Goal: Find specific page/section: Find specific page/section

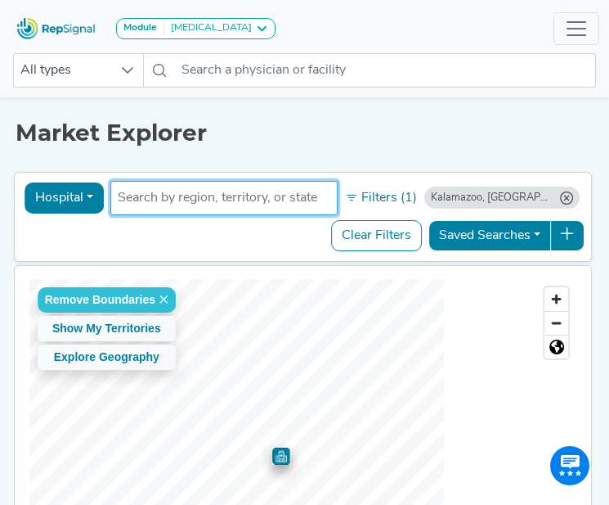
click at [174, 200] on input "text" at bounding box center [224, 198] width 213 height 20
type input "saginaw"
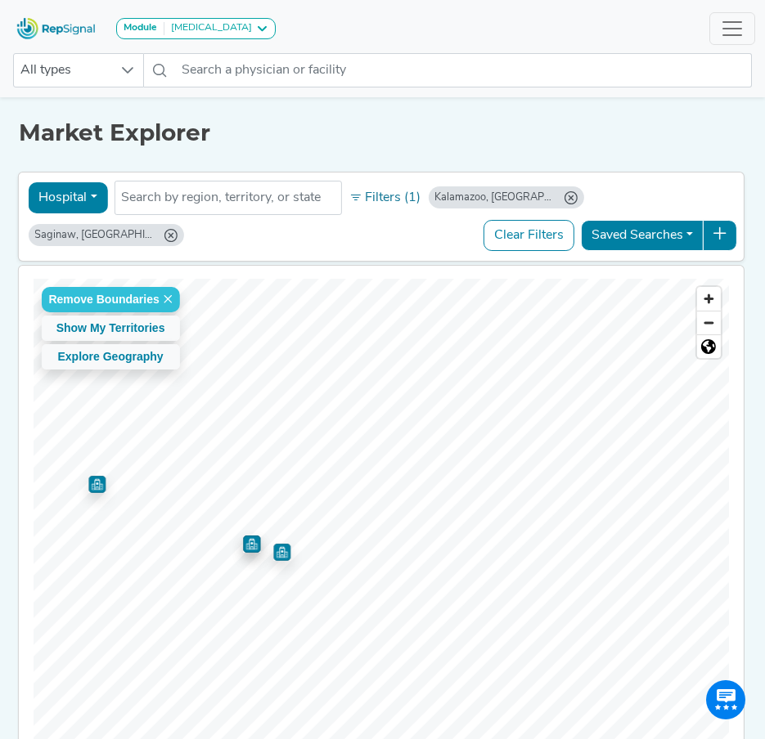
click at [273, 551] on img "Map marker" at bounding box center [281, 552] width 17 height 17
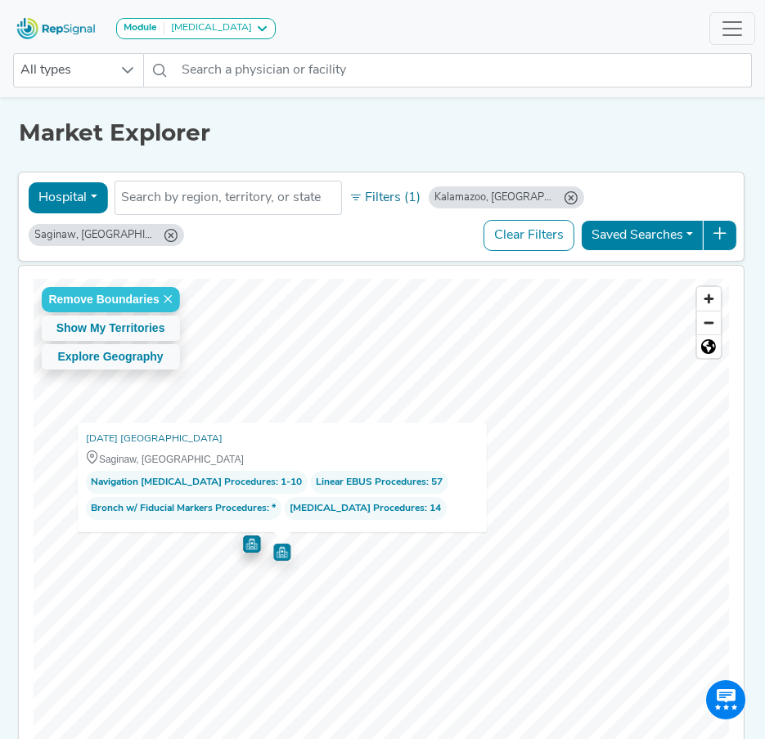
click at [249, 543] on img "Map marker" at bounding box center [251, 544] width 17 height 17
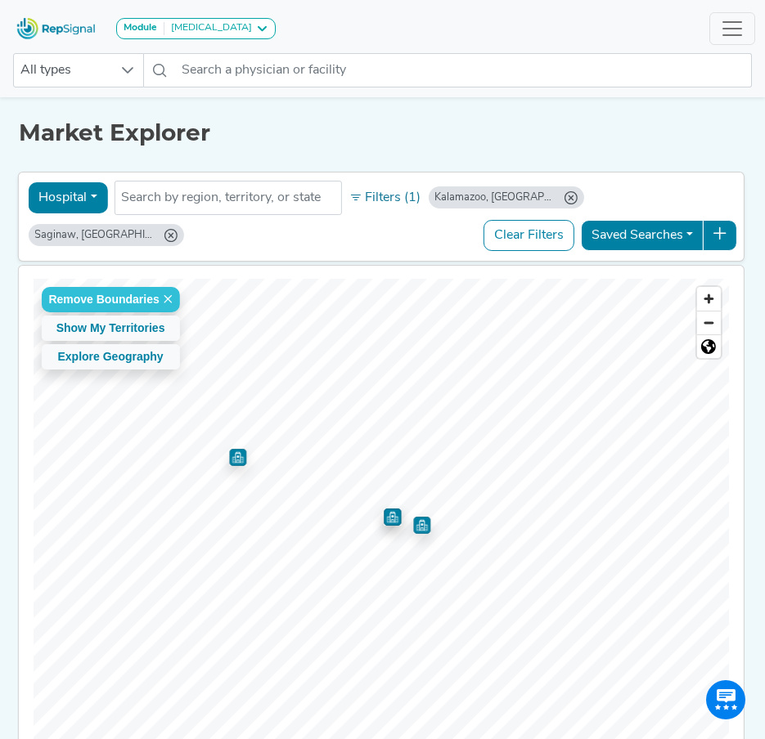
scroll to position [404, 0]
click at [234, 459] on img "Map marker" at bounding box center [237, 457] width 17 height 17
click at [389, 521] on img "Map marker" at bounding box center [392, 517] width 17 height 17
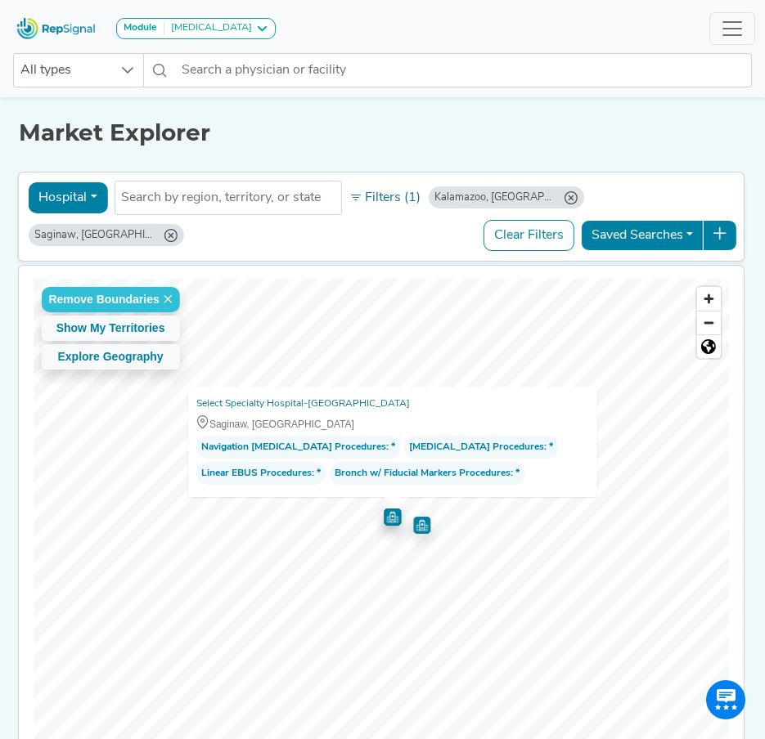
click at [415, 529] on img "Map marker" at bounding box center [421, 525] width 17 height 17
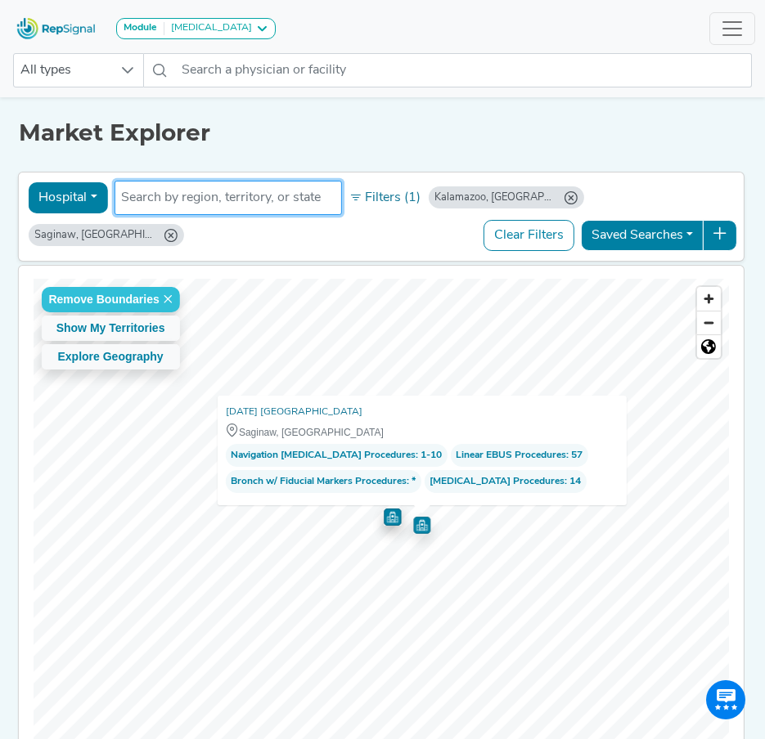
click at [153, 190] on input "text" at bounding box center [227, 198] width 213 height 20
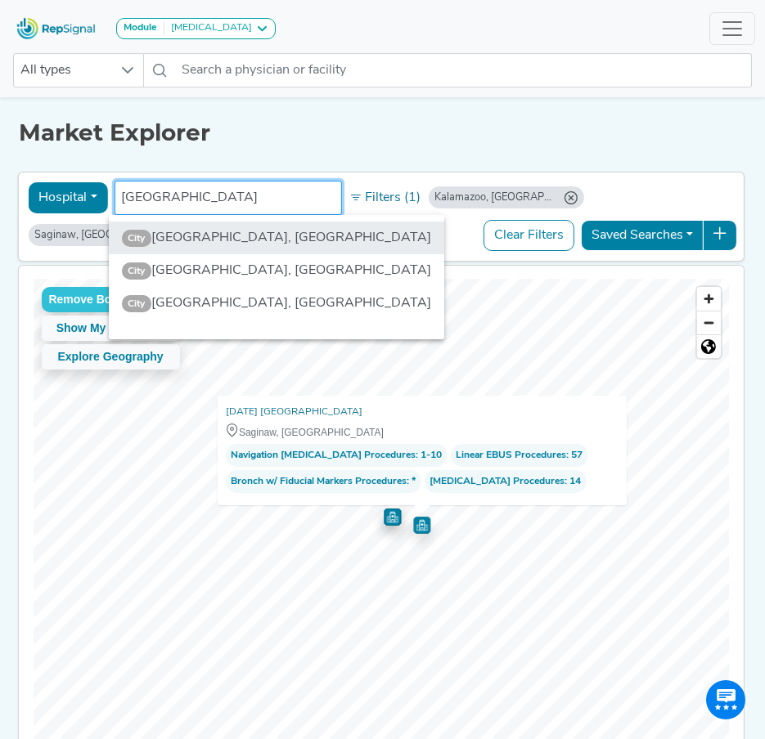
type input "[GEOGRAPHIC_DATA]"
click at [178, 231] on li "City [GEOGRAPHIC_DATA], [GEOGRAPHIC_DATA]" at bounding box center [277, 238] width 336 height 33
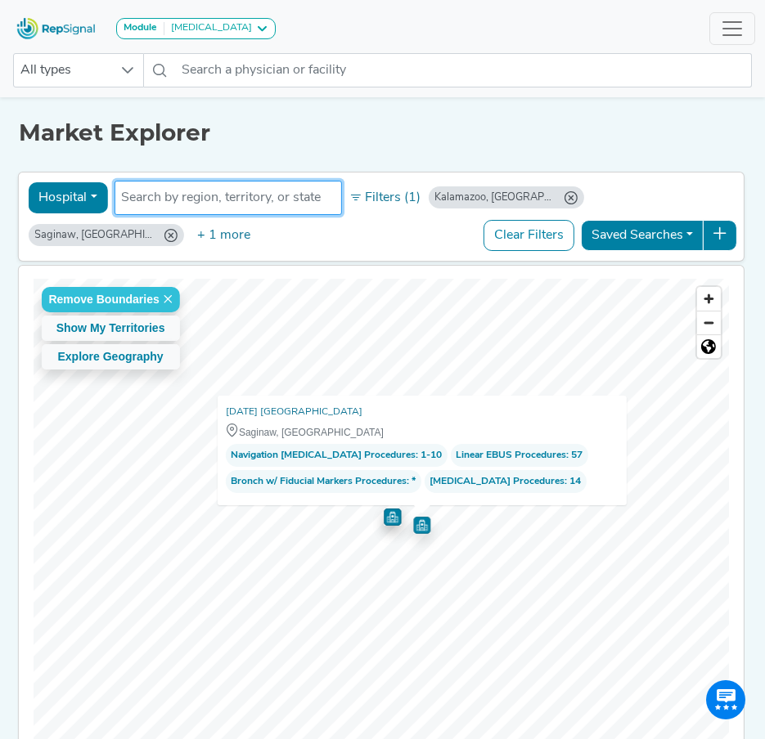
click at [177, 229] on icon "Saginaw, MI" at bounding box center [170, 235] width 13 height 13
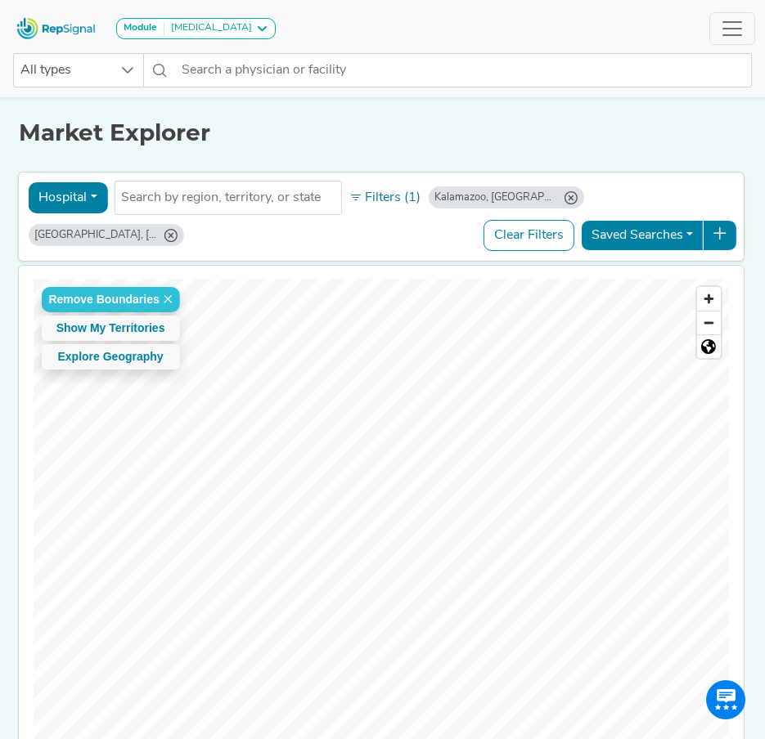
click at [564, 193] on icon "Kalamazoo, MI" at bounding box center [570, 197] width 13 height 13
click at [503, 553] on img "Map marker" at bounding box center [506, 548] width 17 height 17
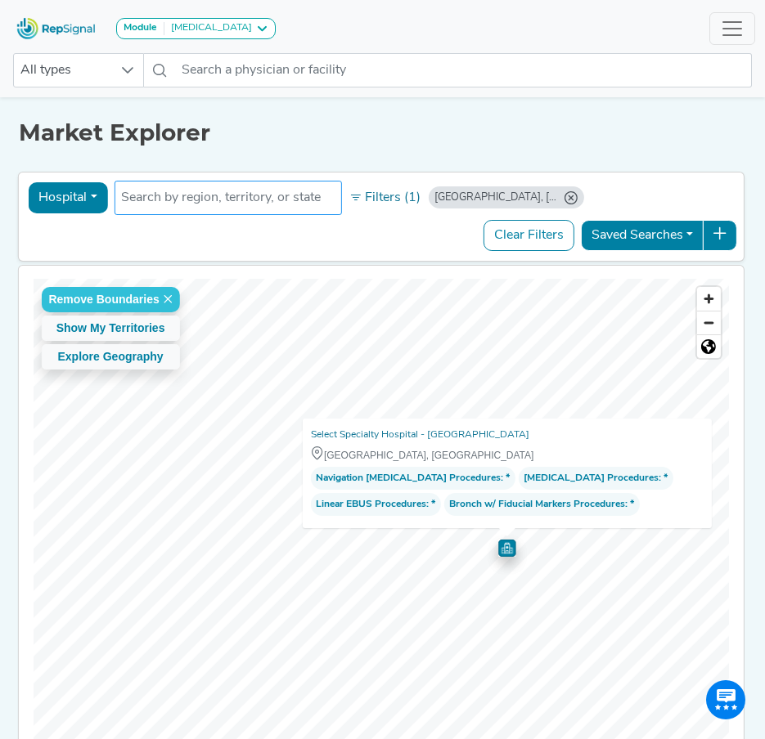
click at [201, 201] on input "text" at bounding box center [227, 198] width 213 height 20
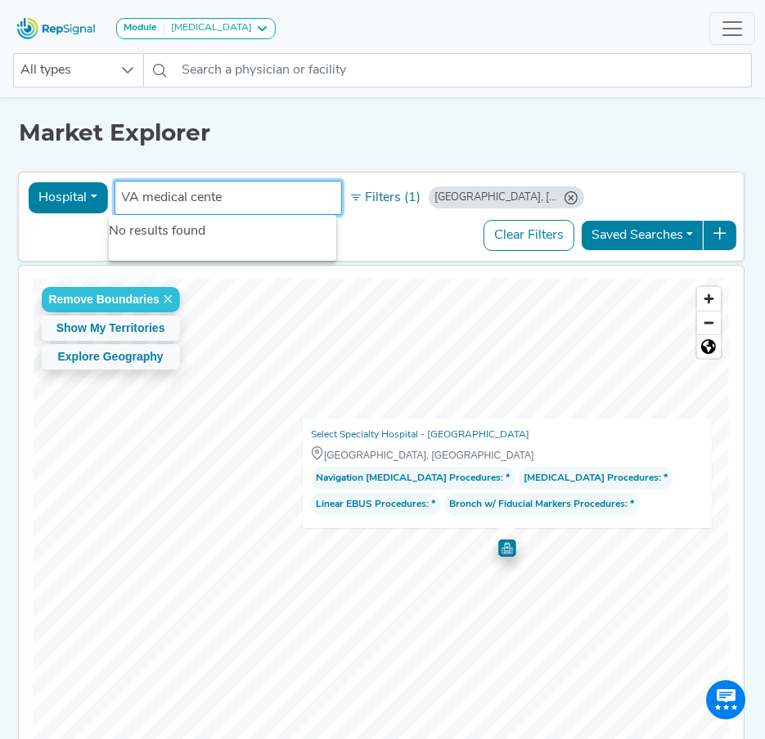
type input "[GEOGRAPHIC_DATA]"
click at [222, 205] on input "[GEOGRAPHIC_DATA]" at bounding box center [227, 198] width 213 height 20
drag, startPoint x: 241, startPoint y: 196, endPoint x: 117, endPoint y: 202, distance: 124.5
click at [121, 202] on input "[GEOGRAPHIC_DATA]" at bounding box center [227, 198] width 213 height 20
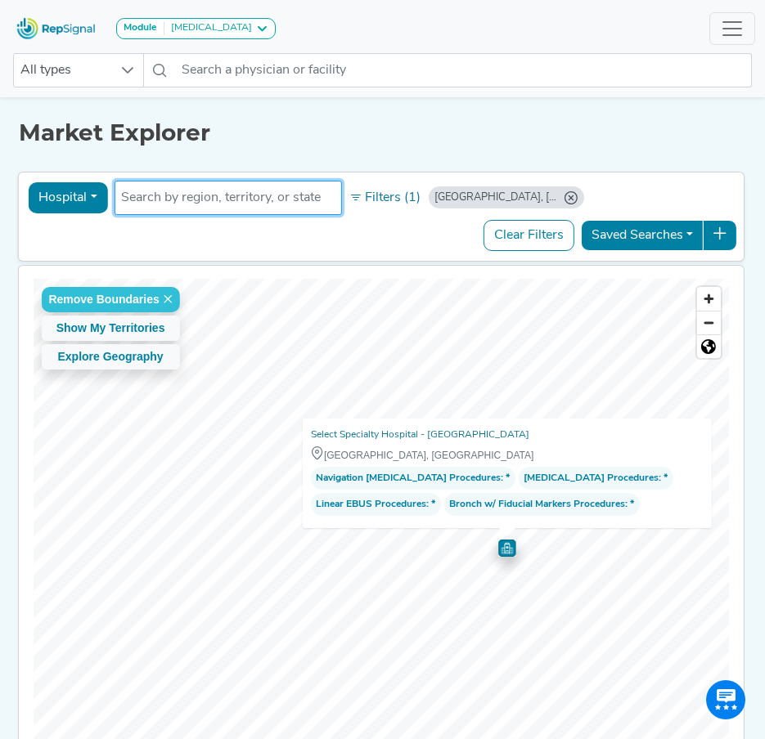
click at [248, 204] on input "text" at bounding box center [227, 198] width 213 height 20
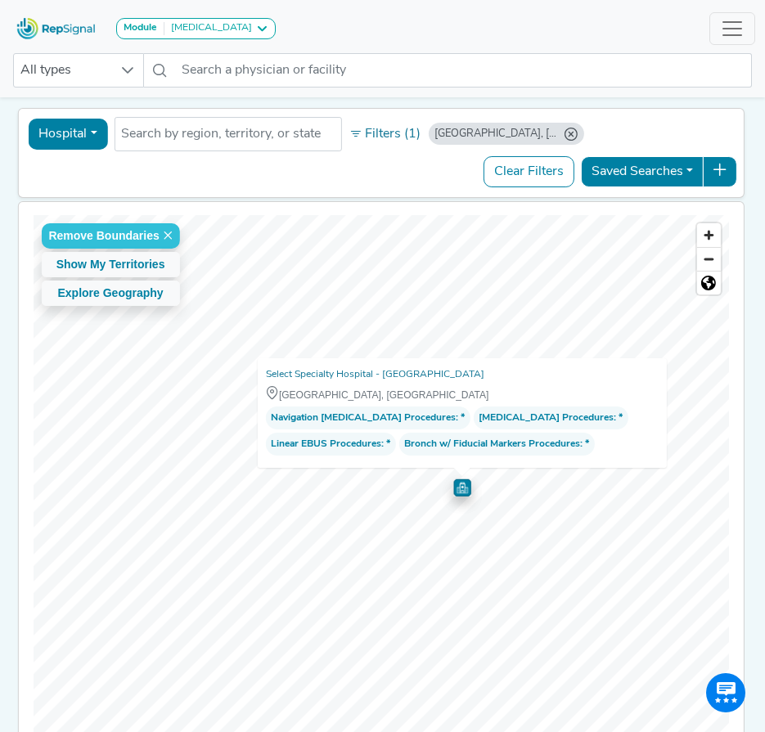
scroll to position [82, 0]
